Goal: Task Accomplishment & Management: Manage account settings

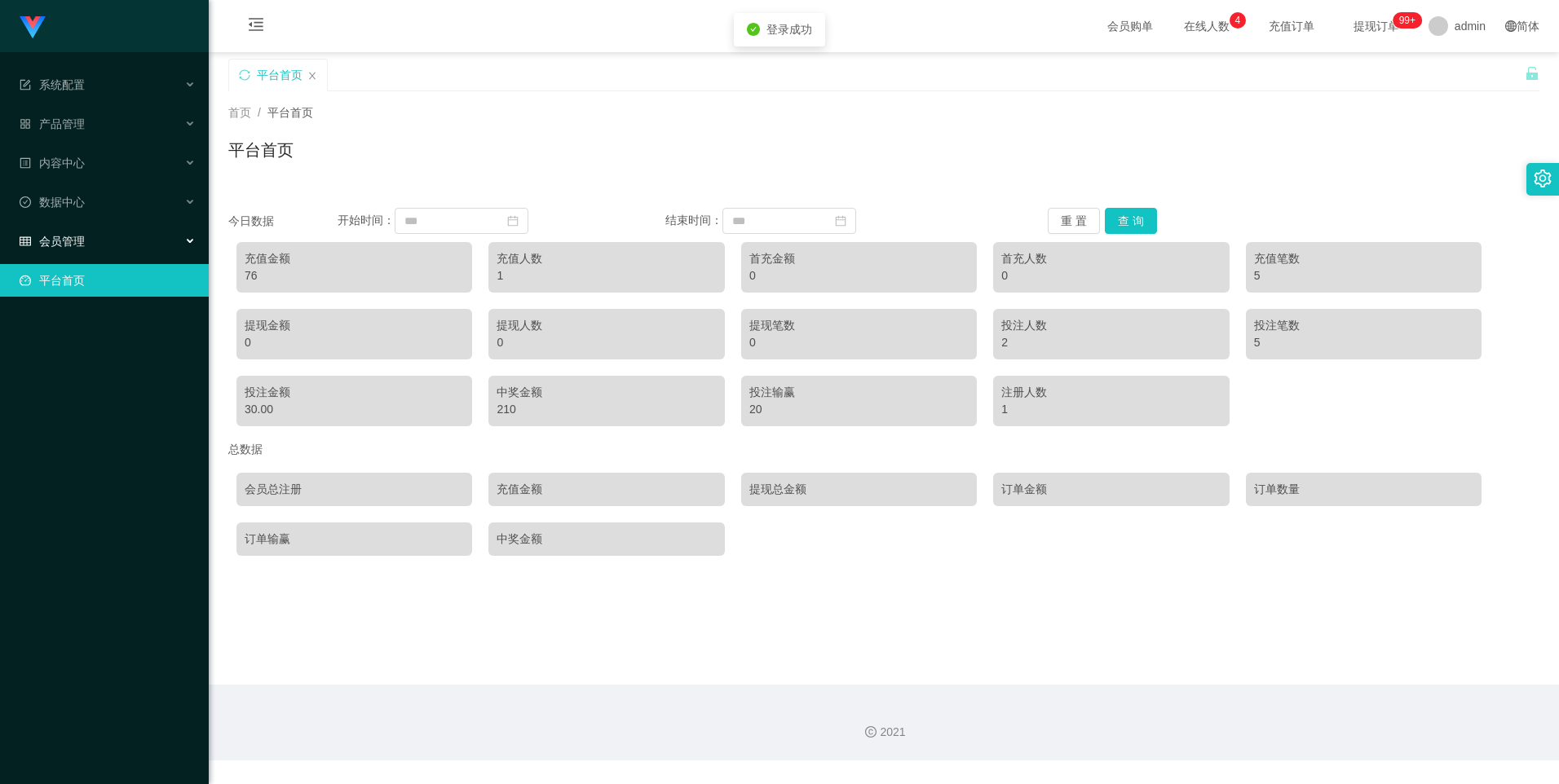
click at [123, 243] on div "会员管理" at bounding box center [104, 241] width 209 height 33
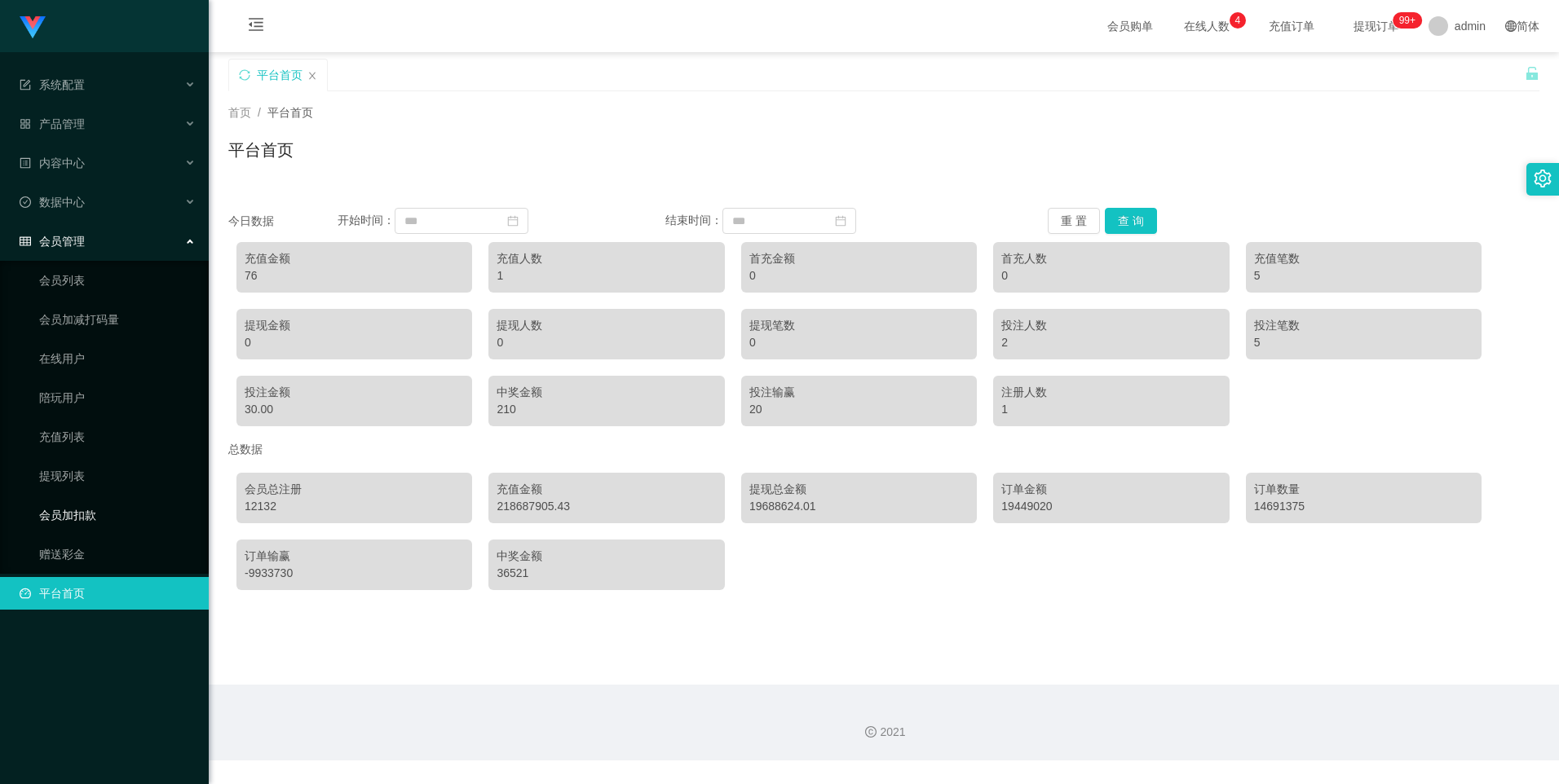
click at [110, 517] on link "会员加扣款" at bounding box center [117, 515] width 156 height 33
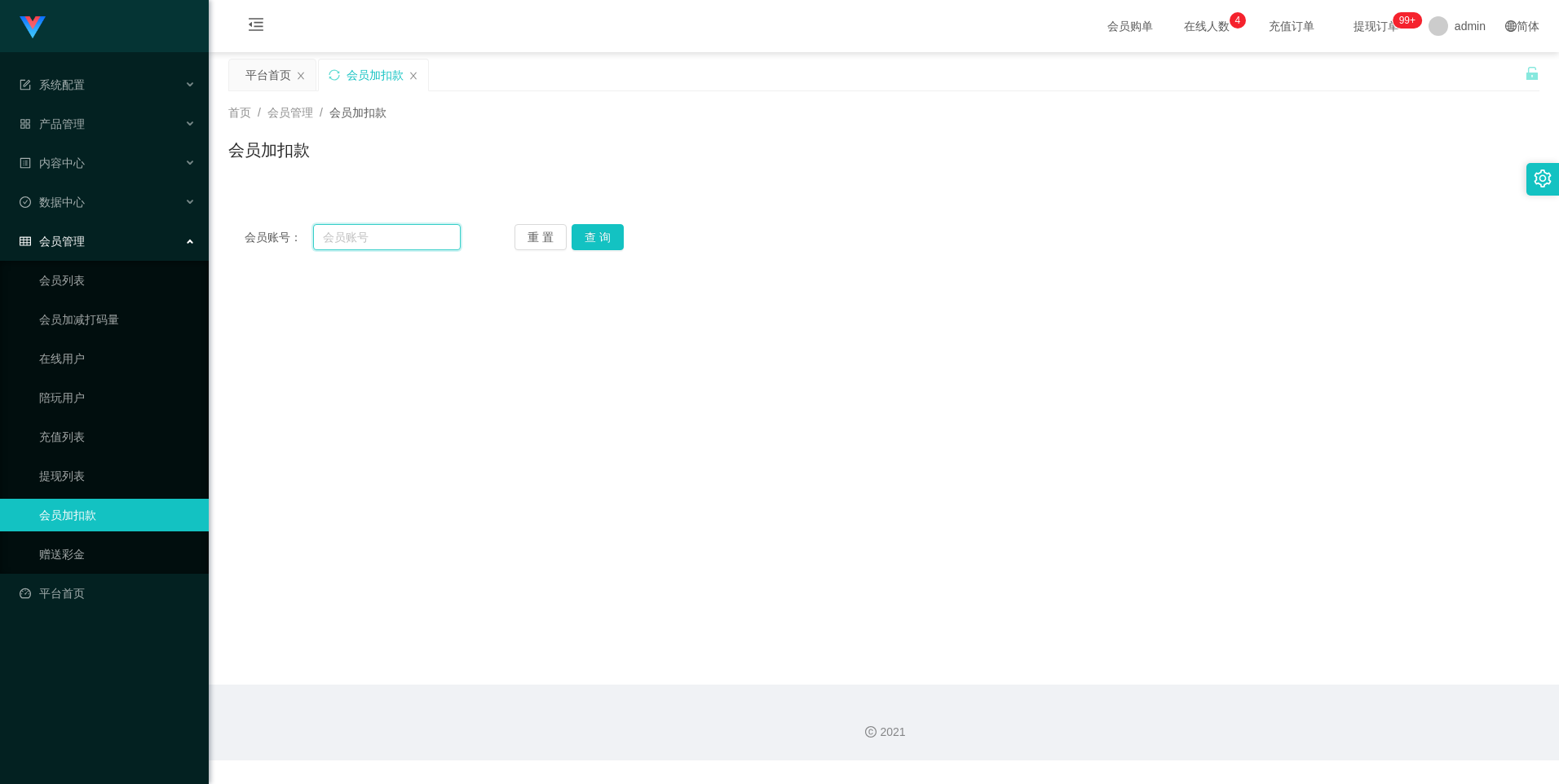
click at [389, 237] on input "text" at bounding box center [387, 237] width 146 height 26
paste input "2668715827"
type input "2668715827"
click at [590, 240] on button "查 询" at bounding box center [598, 237] width 52 height 26
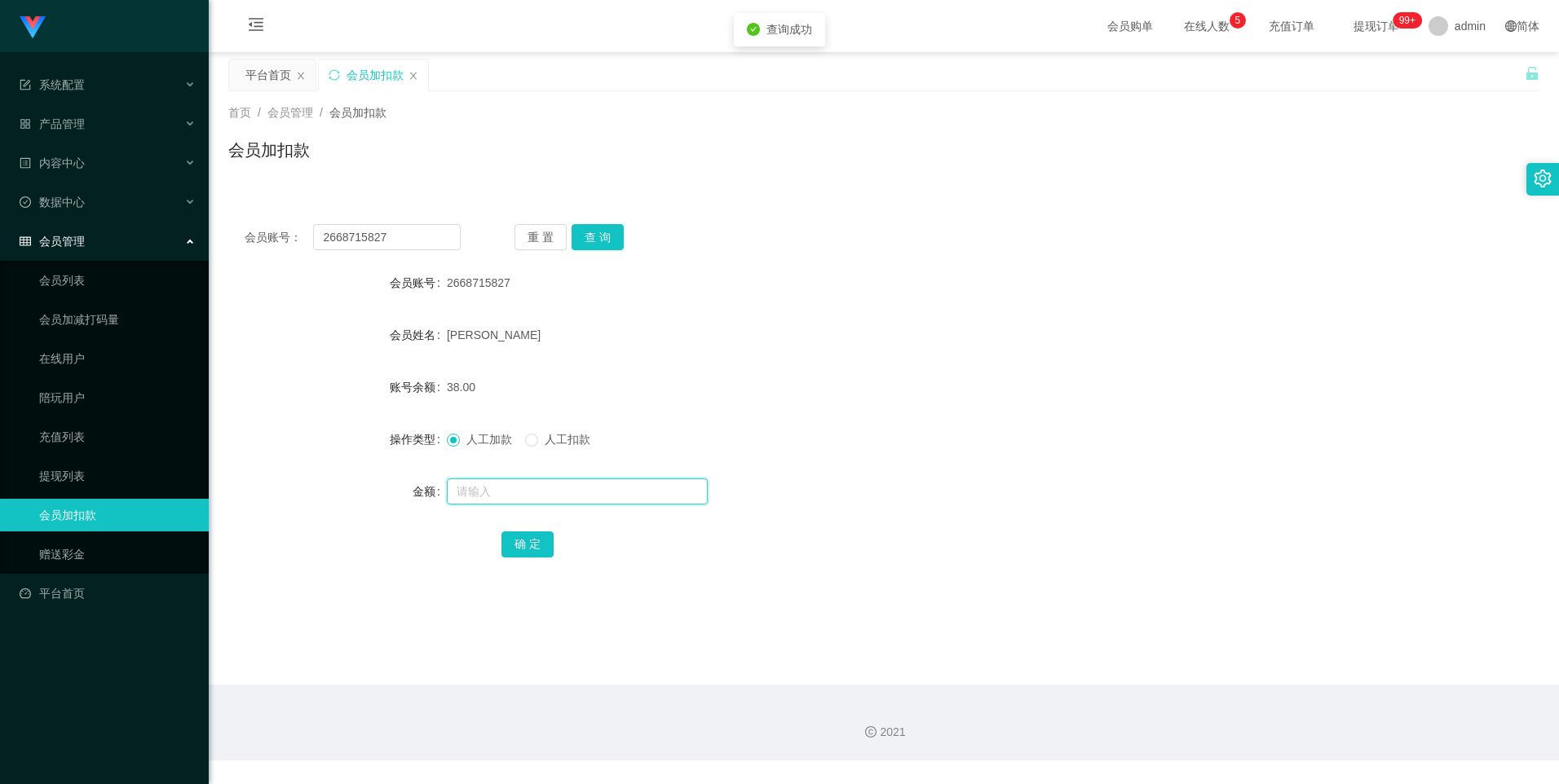
click at [501, 495] on input "text" at bounding box center [577, 491] width 261 height 26
type input "15"
click at [522, 544] on button "确 定" at bounding box center [528, 544] width 52 height 26
drag, startPoint x: 393, startPoint y: 236, endPoint x: 307, endPoint y: 232, distance: 86.1
click at [307, 232] on div "会员账号： 2668715827" at bounding box center [352, 237] width 216 height 26
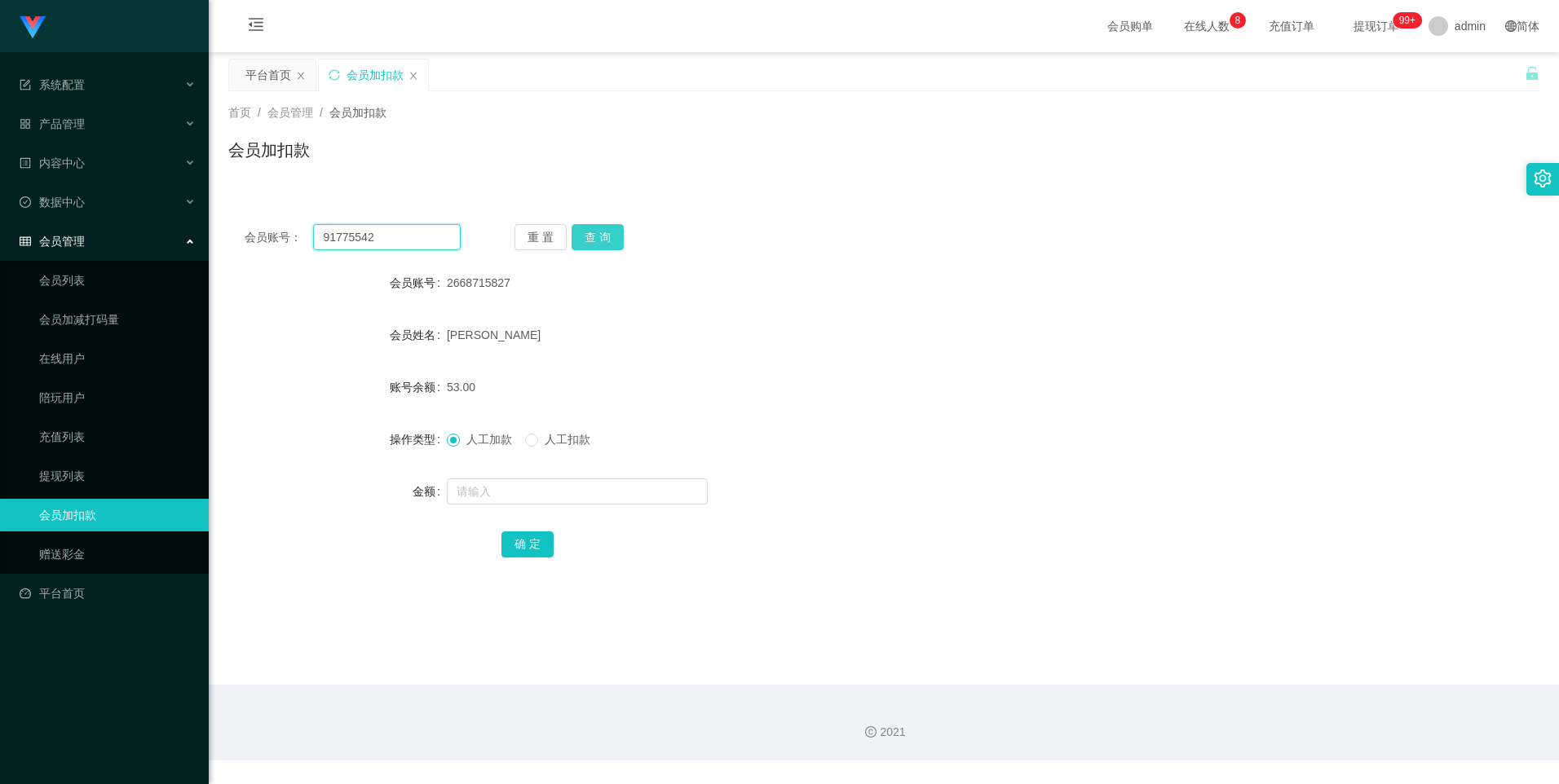
type input "91775542"
click at [595, 238] on button "查 询" at bounding box center [598, 237] width 52 height 26
click at [117, 473] on link "提现列表" at bounding box center [117, 476] width 156 height 33
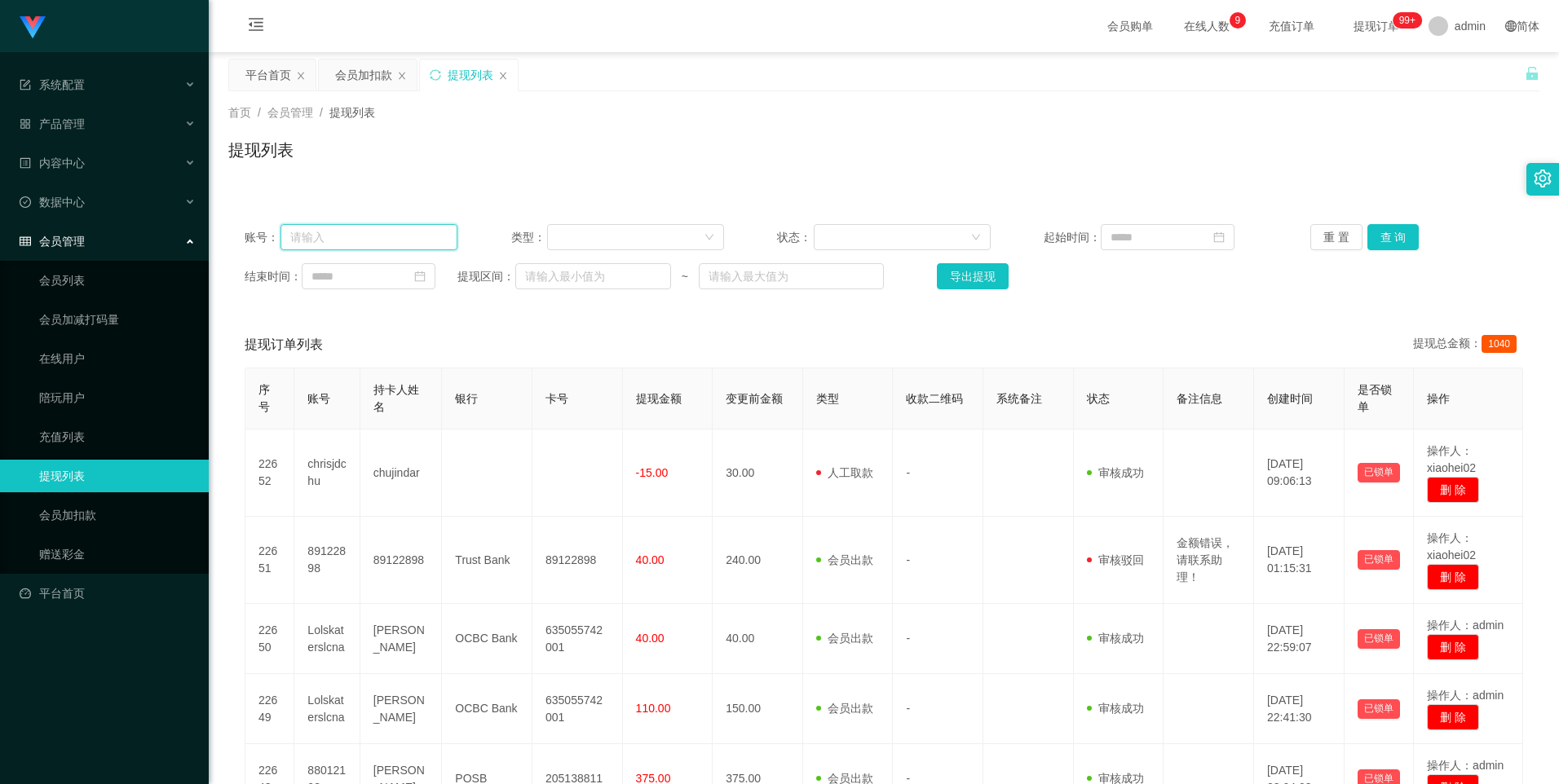
click at [363, 243] on input "text" at bounding box center [369, 237] width 177 height 26
type input "91775542"
click at [1389, 238] on button "查 询" at bounding box center [1394, 237] width 52 height 26
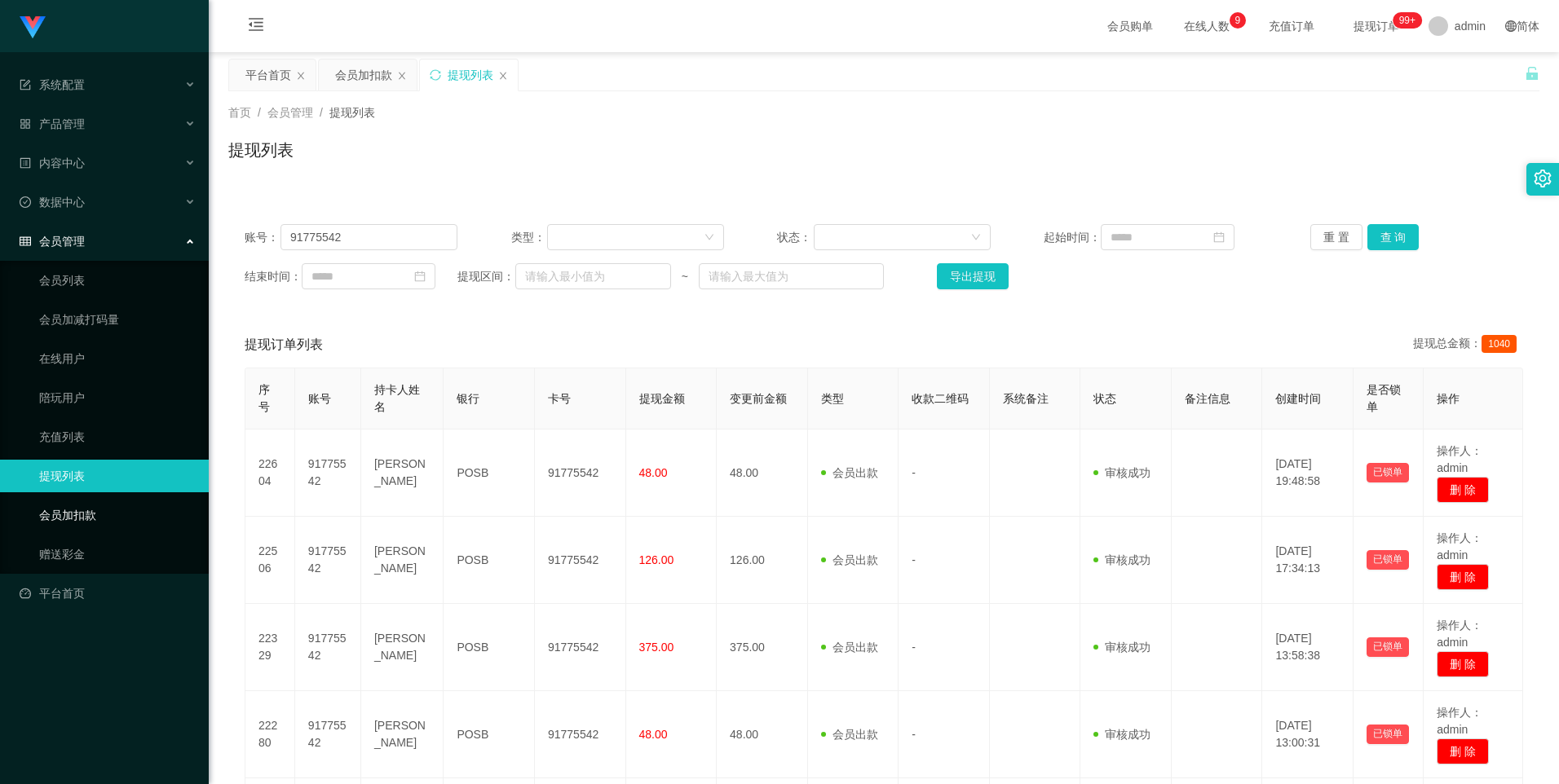
click at [127, 510] on link "会员加扣款" at bounding box center [117, 515] width 156 height 33
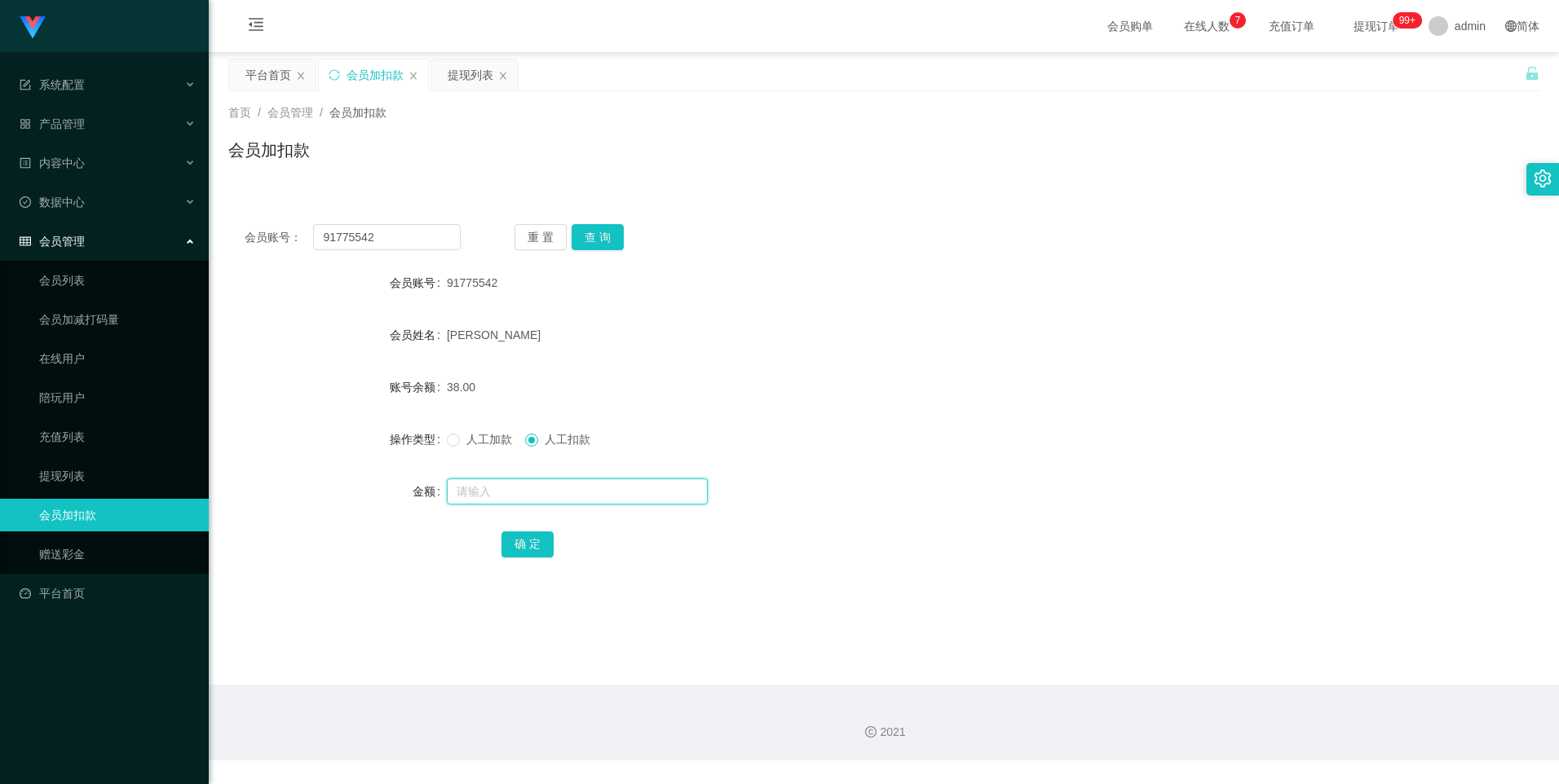
click at [506, 497] on input "text" at bounding box center [577, 491] width 261 height 26
type input "30"
click at [522, 549] on button "确 定" at bounding box center [528, 544] width 52 height 26
click at [669, 541] on div "确 定" at bounding box center [884, 544] width 765 height 33
click at [484, 490] on input "text" at bounding box center [577, 491] width 261 height 26
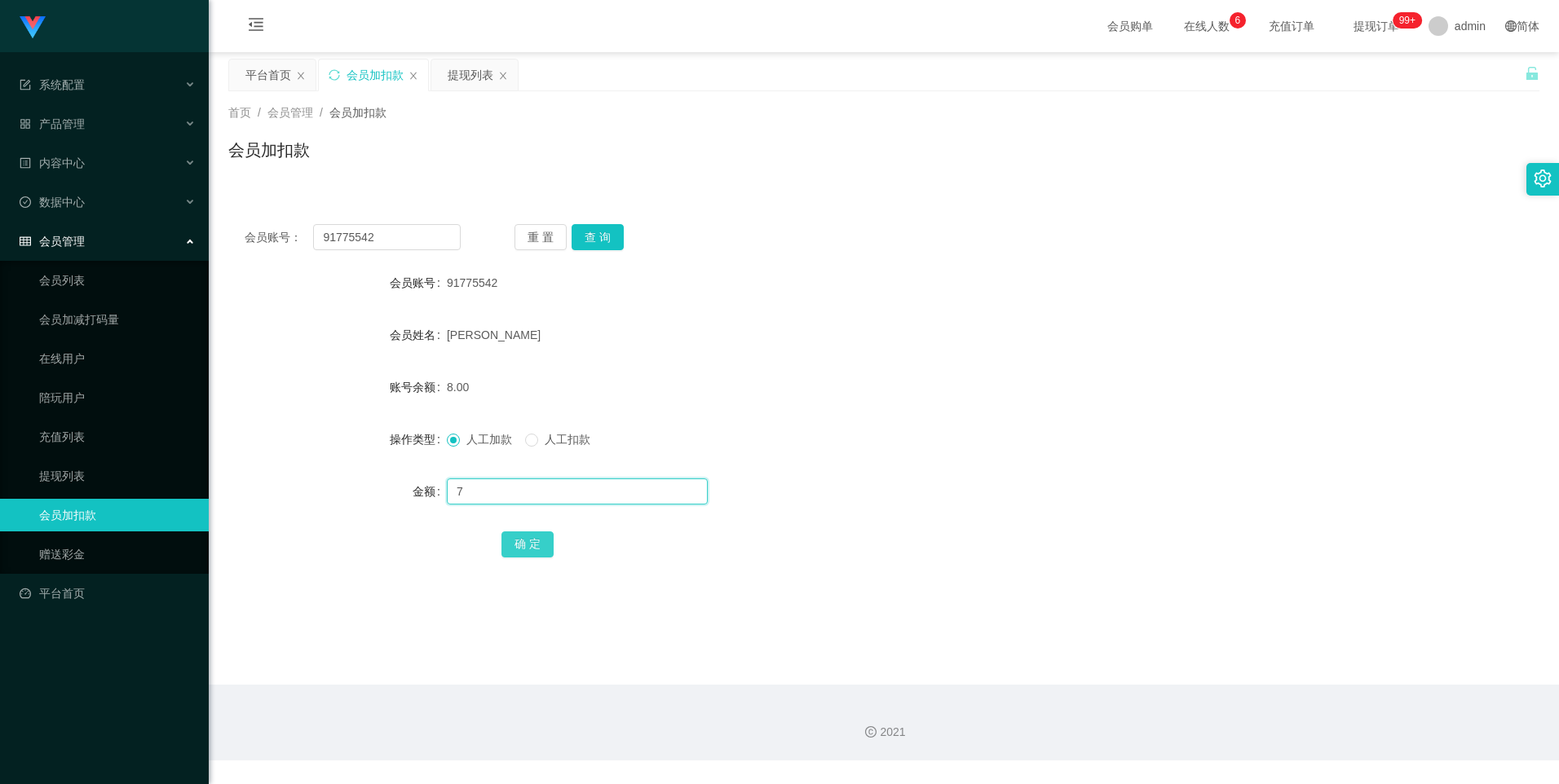
type input "7"
click at [505, 538] on button "确 定" at bounding box center [528, 544] width 52 height 26
click at [664, 549] on div "确 定" at bounding box center [884, 544] width 765 height 33
click at [113, 481] on link "提现列表" at bounding box center [117, 476] width 156 height 33
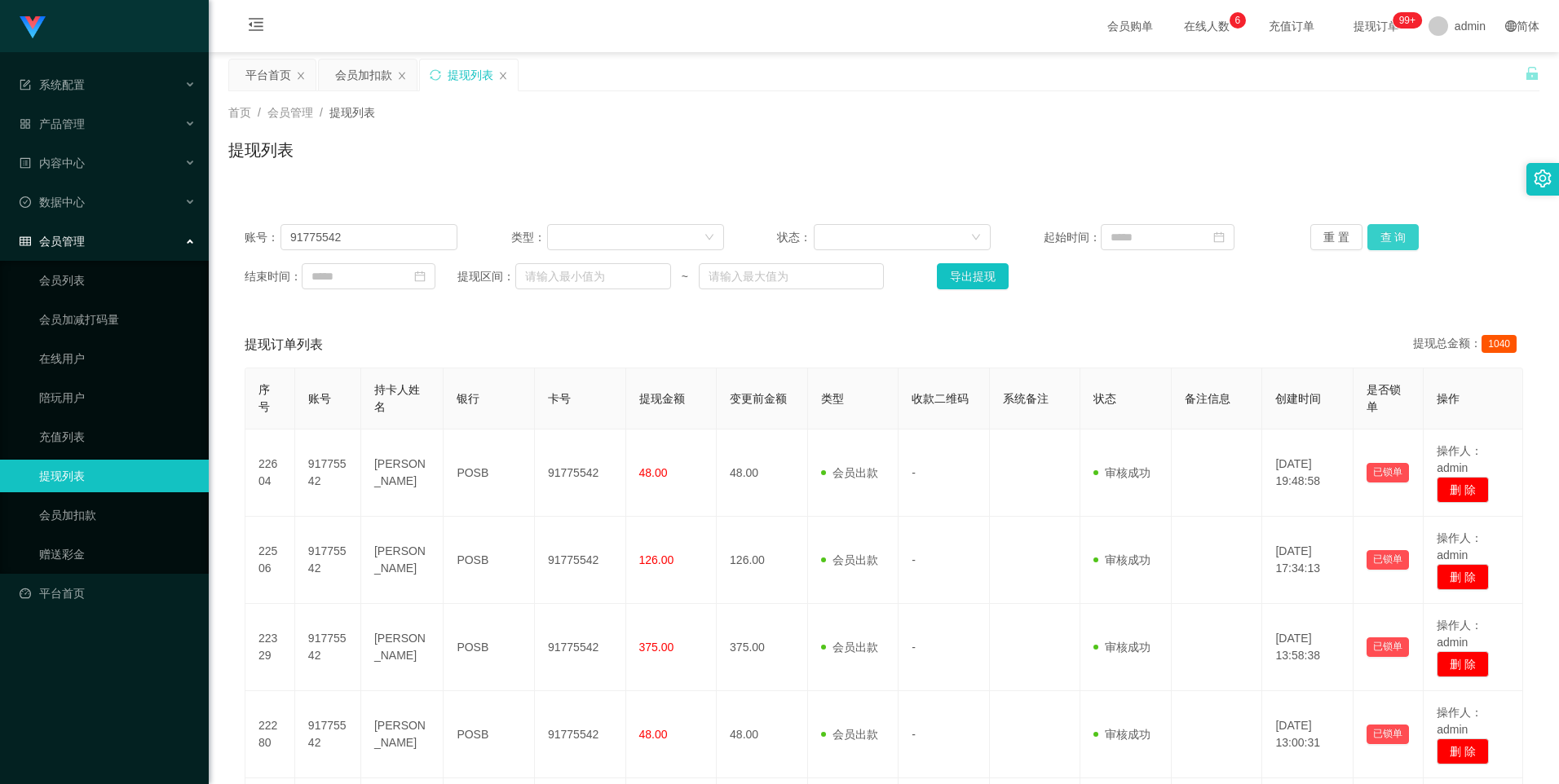
click at [1390, 235] on button "查 询" at bounding box center [1394, 237] width 52 height 26
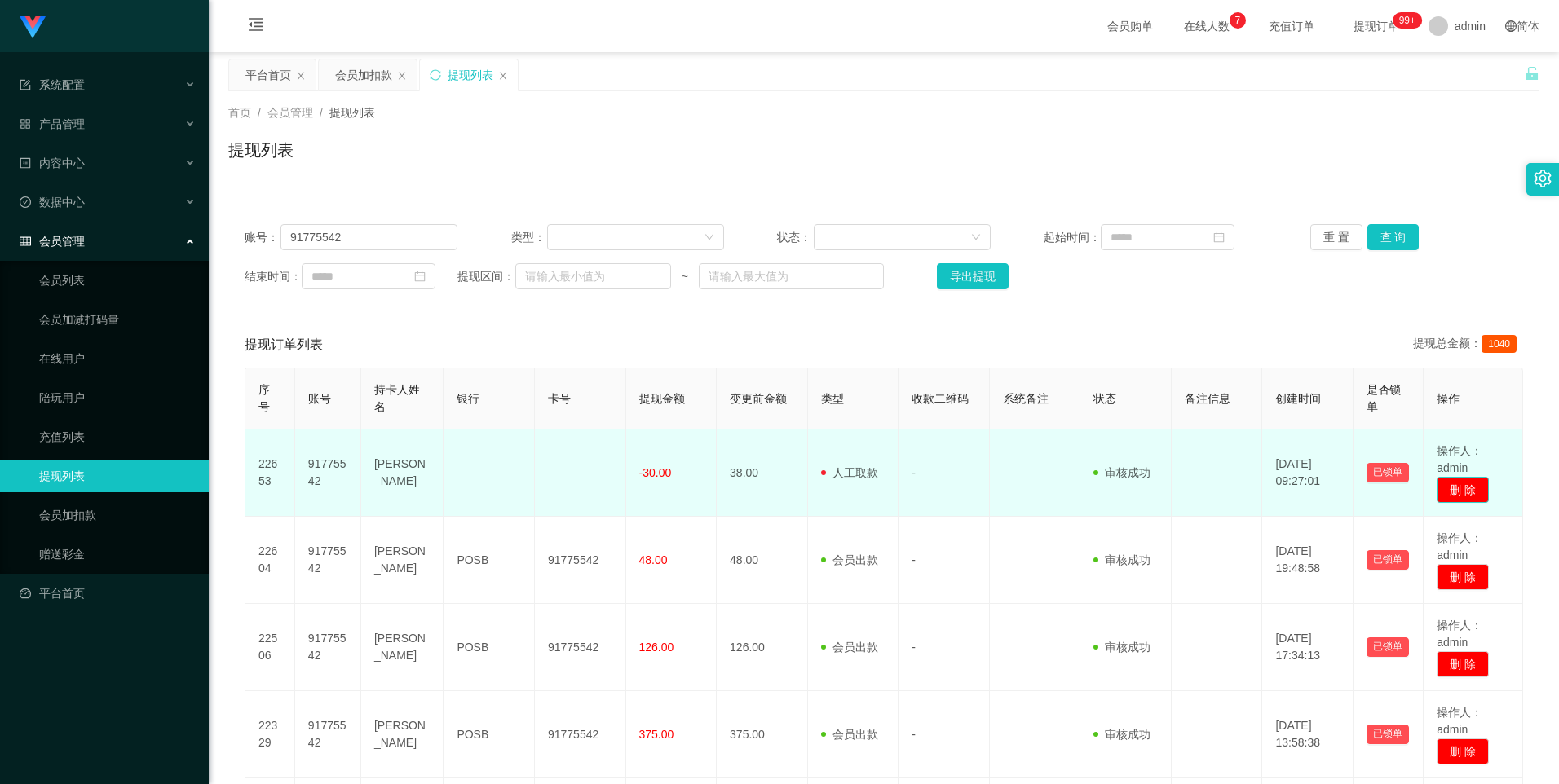
click at [1455, 488] on button "删 除" at bounding box center [1463, 490] width 52 height 26
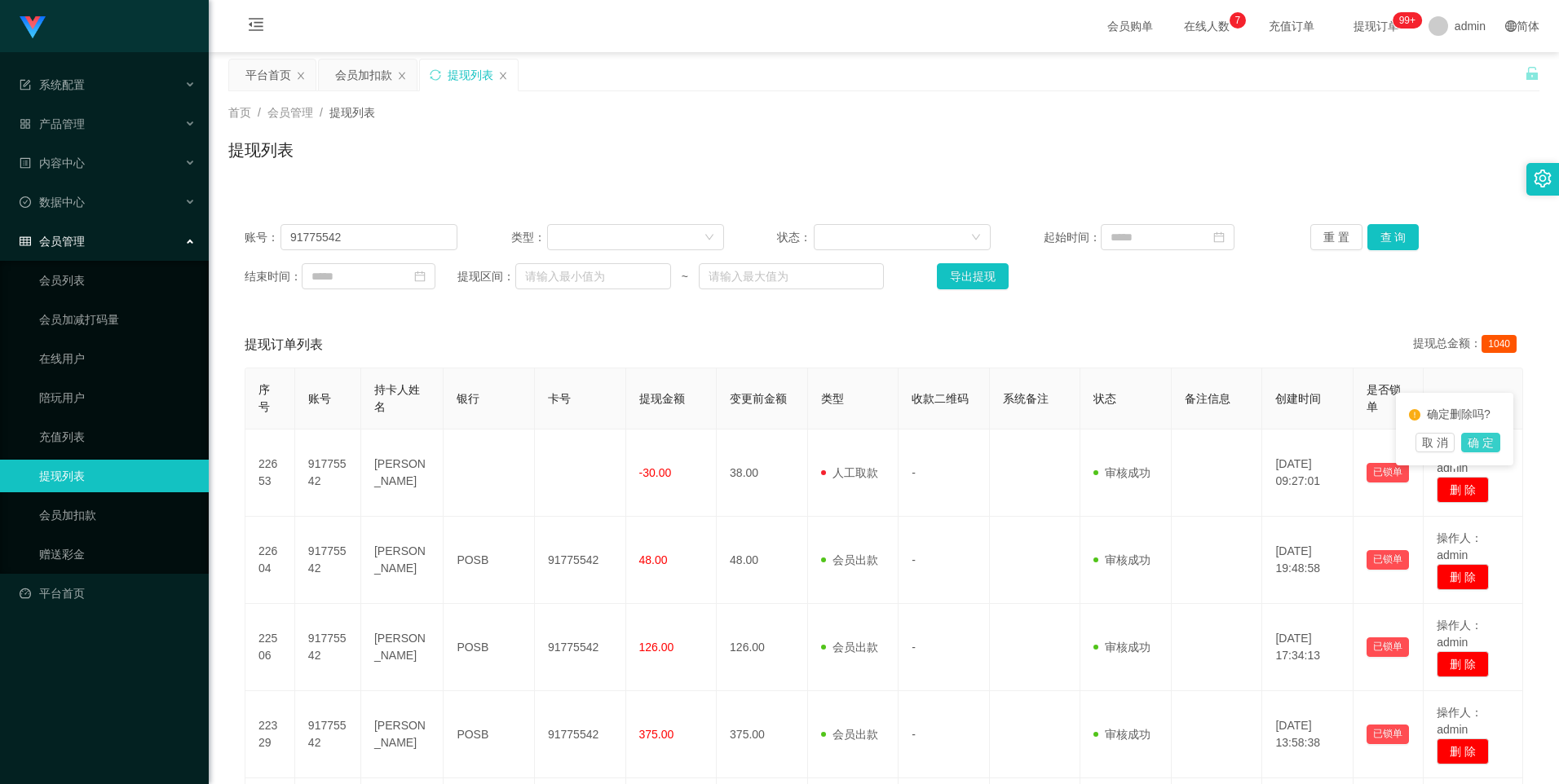
click at [1477, 442] on button "确 定" at bounding box center [1480, 443] width 39 height 20
click at [80, 509] on link "会员加扣款" at bounding box center [117, 515] width 156 height 33
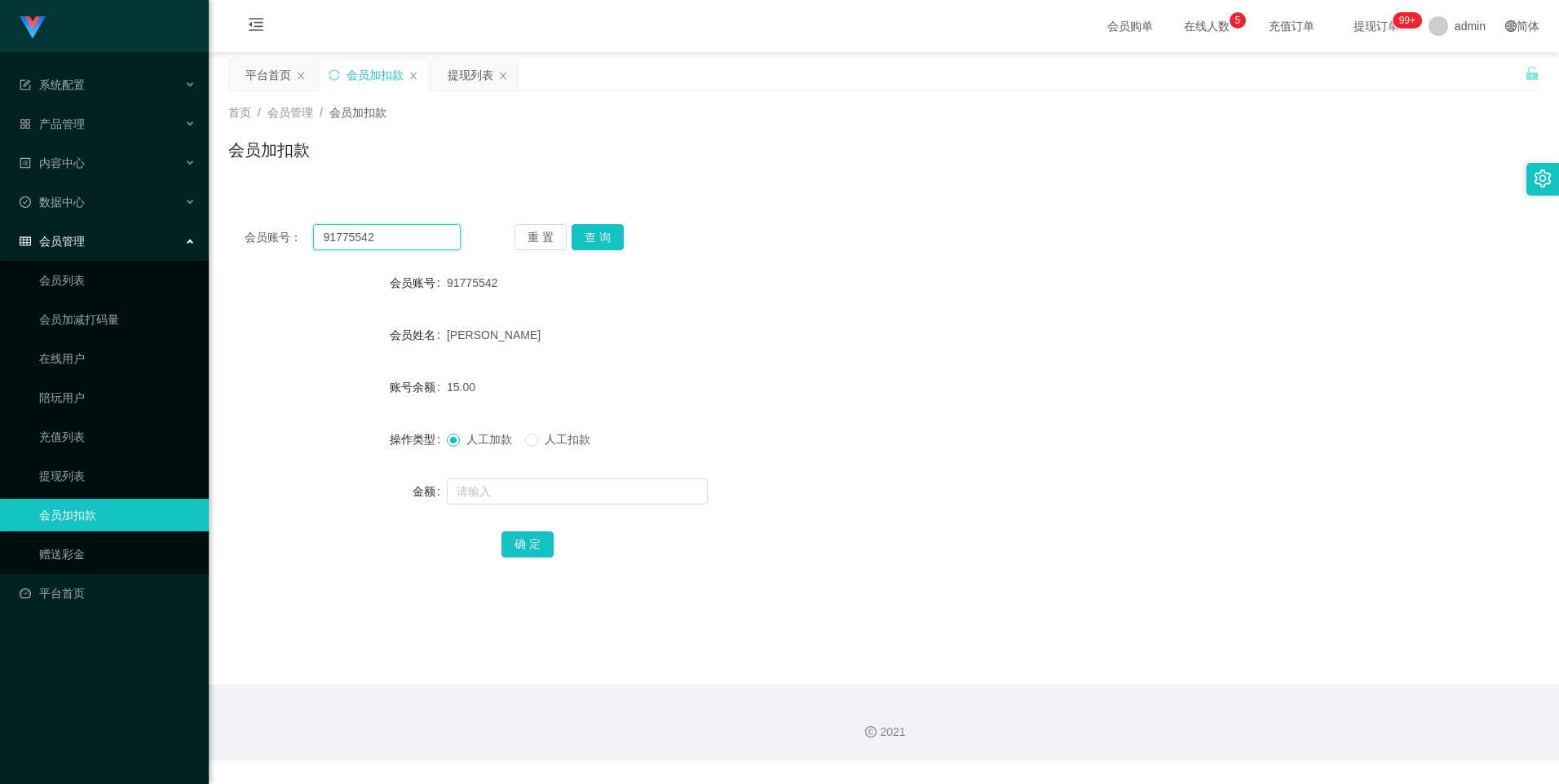
drag, startPoint x: 399, startPoint y: 240, endPoint x: 276, endPoint y: 236, distance: 123.1
click at [276, 236] on div "会员账号： 91775542" at bounding box center [352, 237] width 216 height 26
paste input "2668715827"
click at [595, 238] on button "查 询" at bounding box center [598, 237] width 52 height 26
drag, startPoint x: 400, startPoint y: 241, endPoint x: 285, endPoint y: 237, distance: 115.1
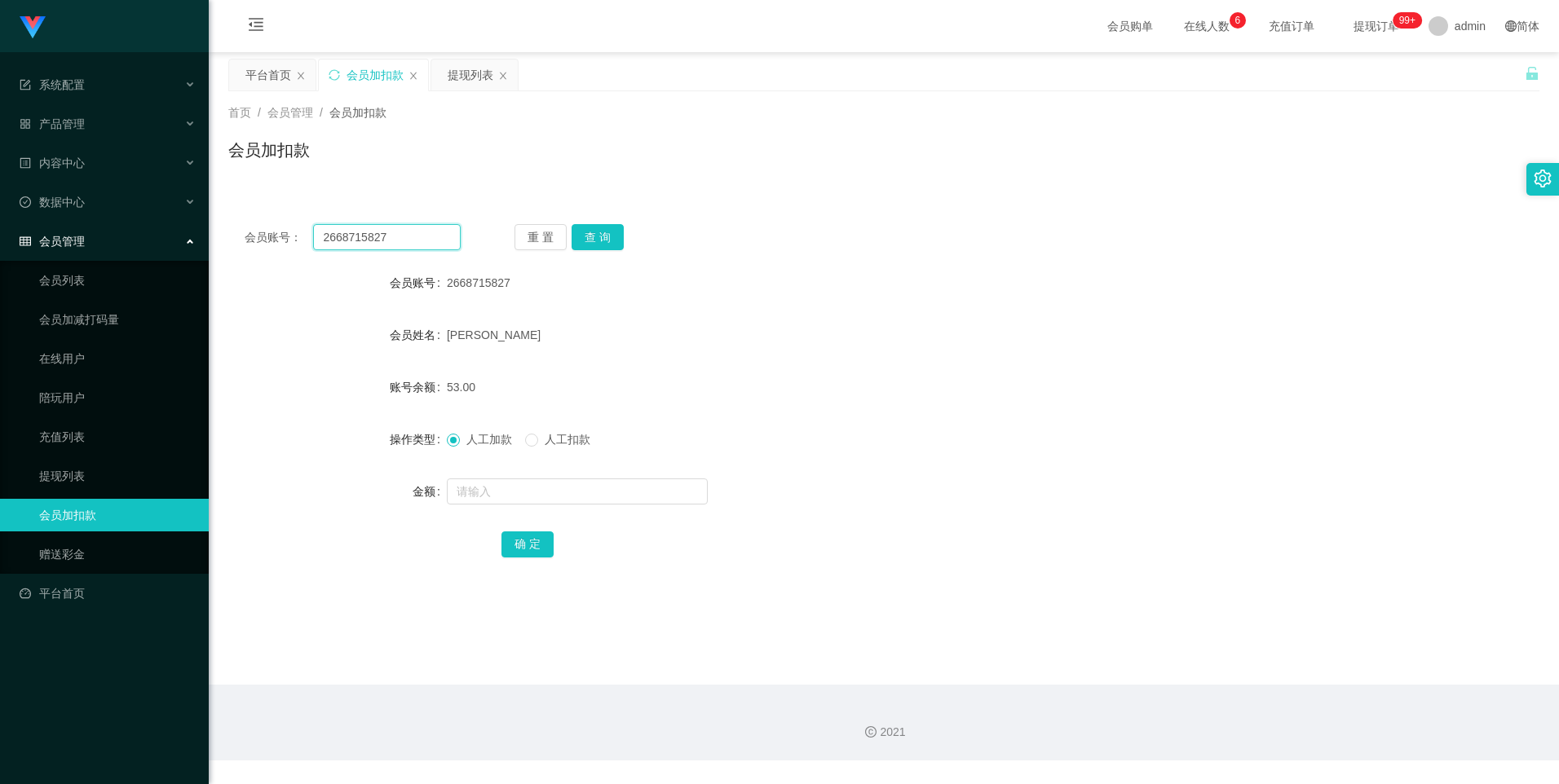
click at [285, 237] on div "会员账号： 2668715827" at bounding box center [352, 237] width 216 height 26
type input "91775542"
click at [606, 243] on button "查 询" at bounding box center [598, 237] width 52 height 26
click at [498, 487] on input "text" at bounding box center [577, 491] width 261 height 26
type input "8"
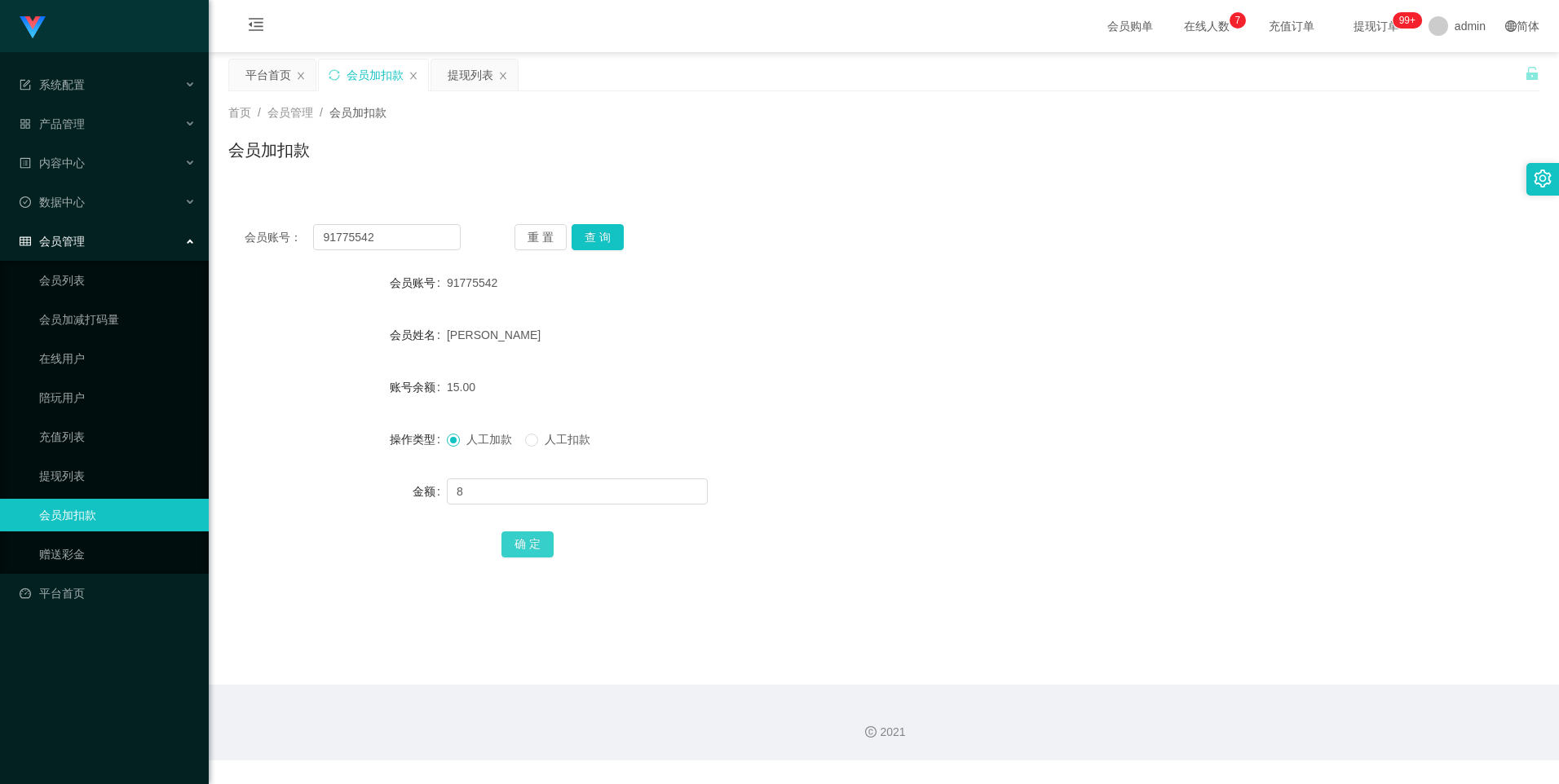
click at [534, 539] on button "确 定" at bounding box center [528, 544] width 52 height 26
drag, startPoint x: 393, startPoint y: 239, endPoint x: 277, endPoint y: 242, distance: 116.0
click at [277, 242] on div "会员账号： 91775542" at bounding box center [352, 237] width 216 height 26
paste input "2668715827"
type input "2668715827"
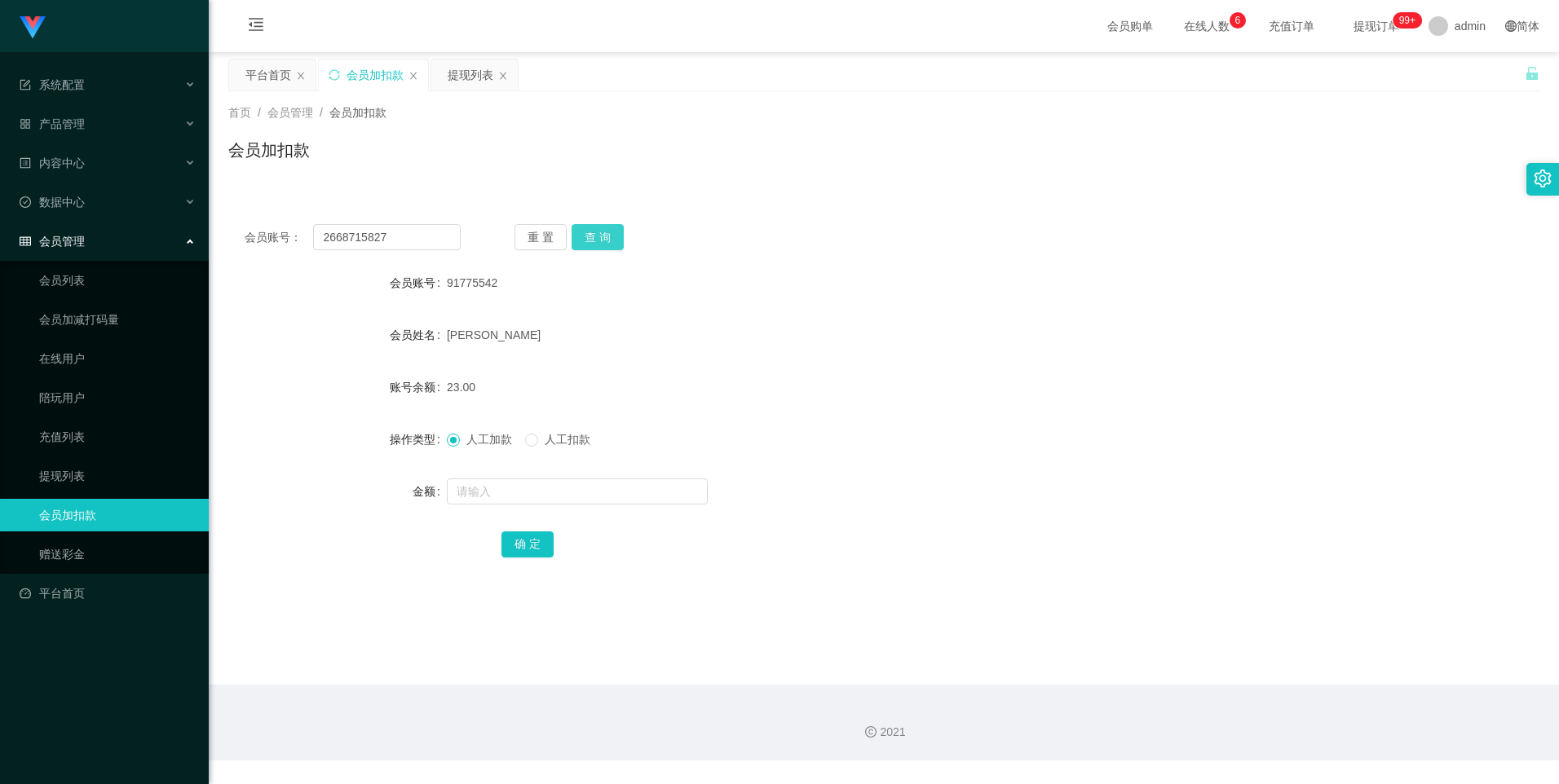
click at [597, 242] on button "查 询" at bounding box center [598, 237] width 52 height 26
click at [493, 491] on input "text" at bounding box center [577, 491] width 261 height 26
type input "8"
click at [512, 546] on button "确 定" at bounding box center [528, 544] width 52 height 26
